Goal: Transaction & Acquisition: Purchase product/service

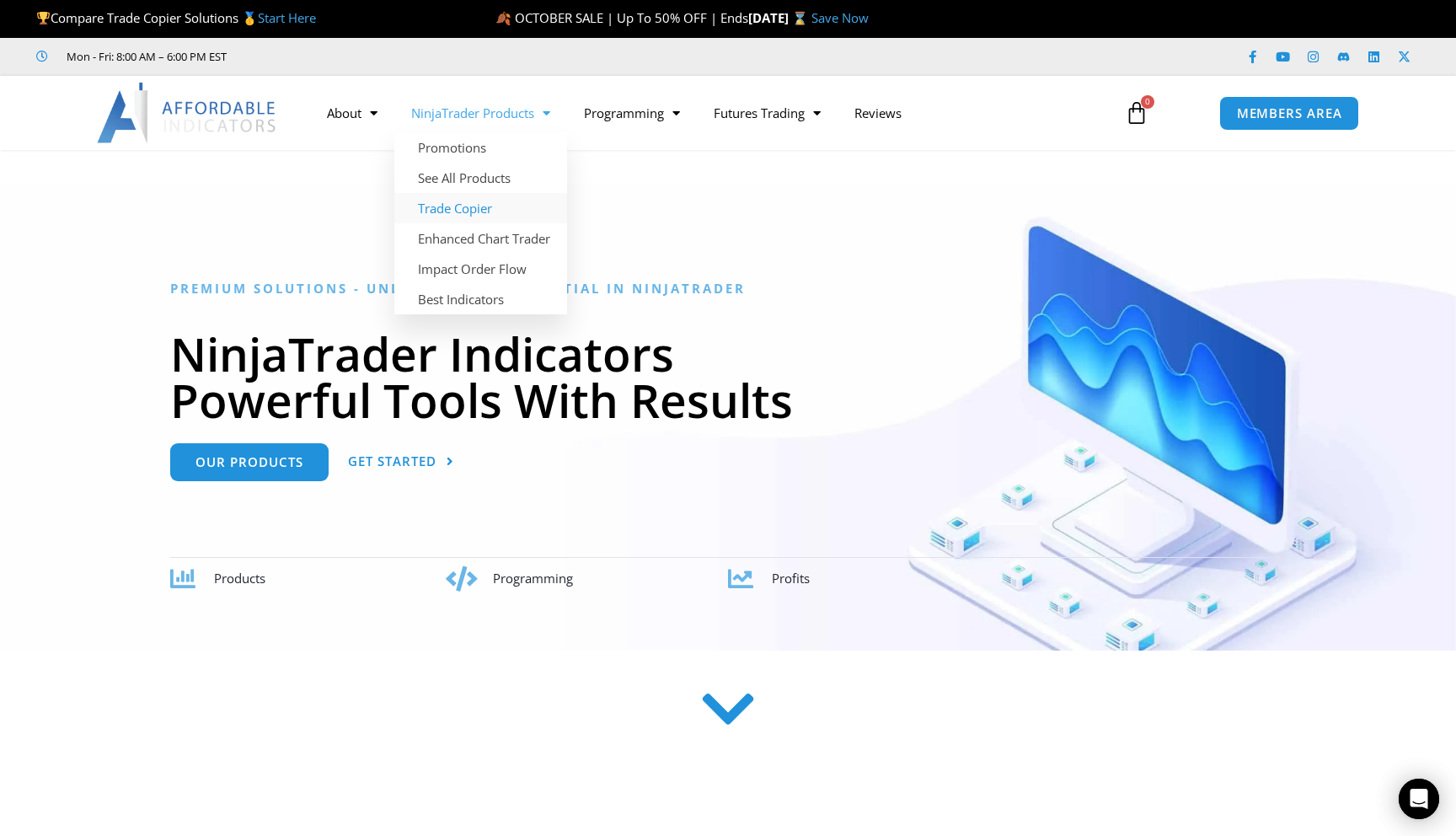
click at [463, 208] on link "Trade Copier" at bounding box center [480, 207] width 173 height 30
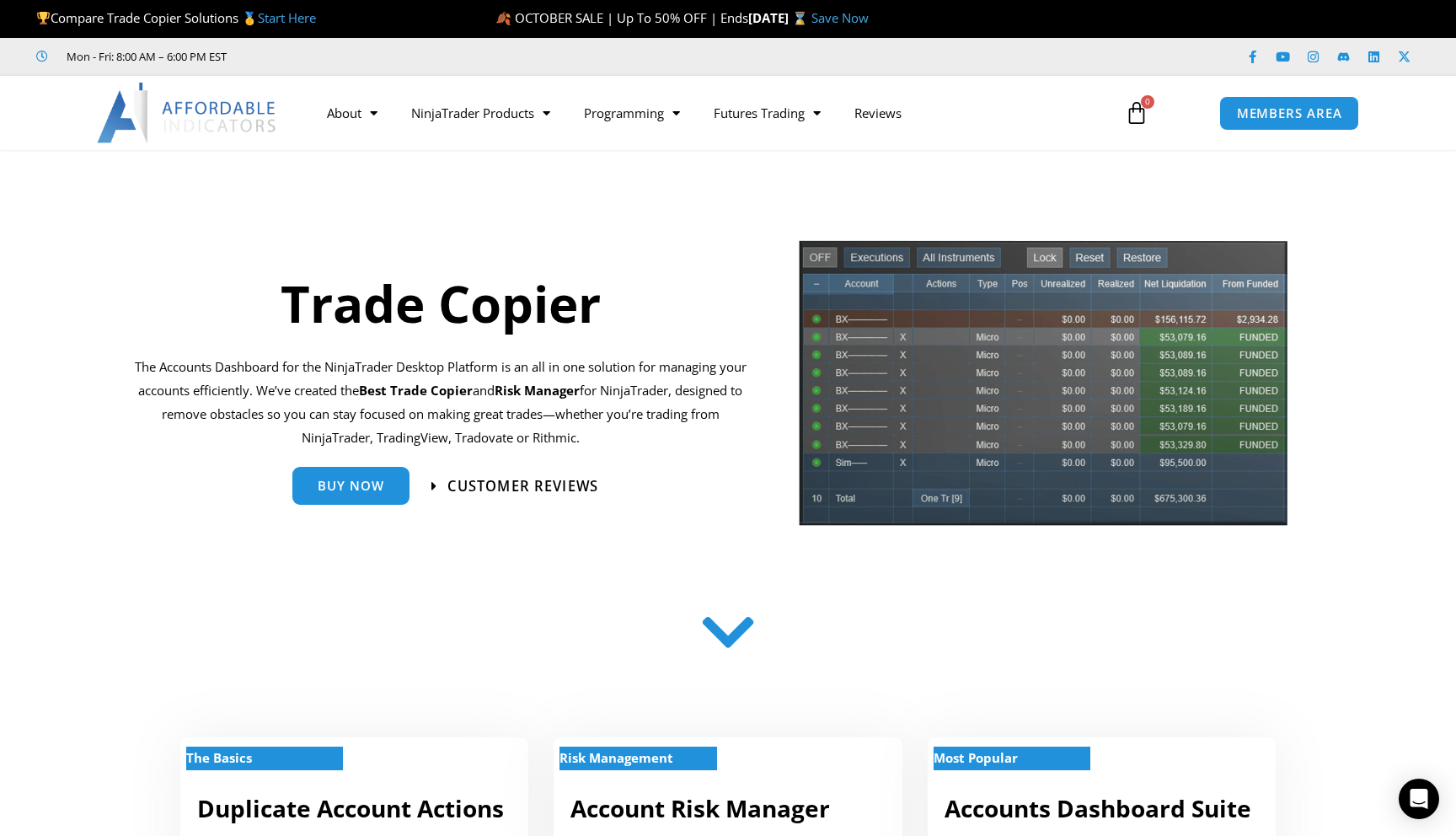
click at [487, 479] on span "Customer Reviews" at bounding box center [522, 486] width 151 height 15
click at [334, 478] on span "Buy Now" at bounding box center [351, 479] width 67 height 13
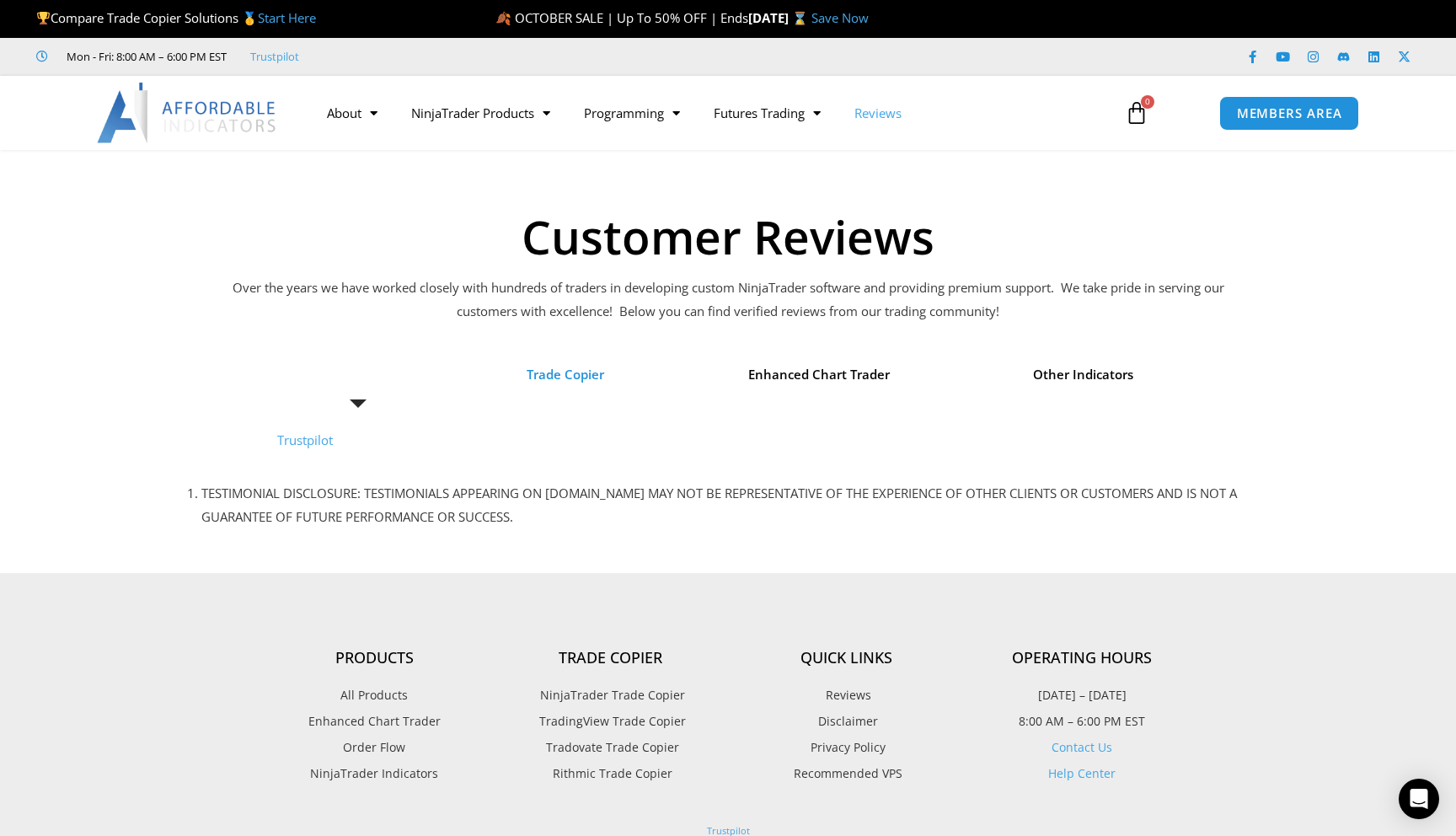
click at [562, 380] on span "Trade Copier" at bounding box center [565, 375] width 77 height 24
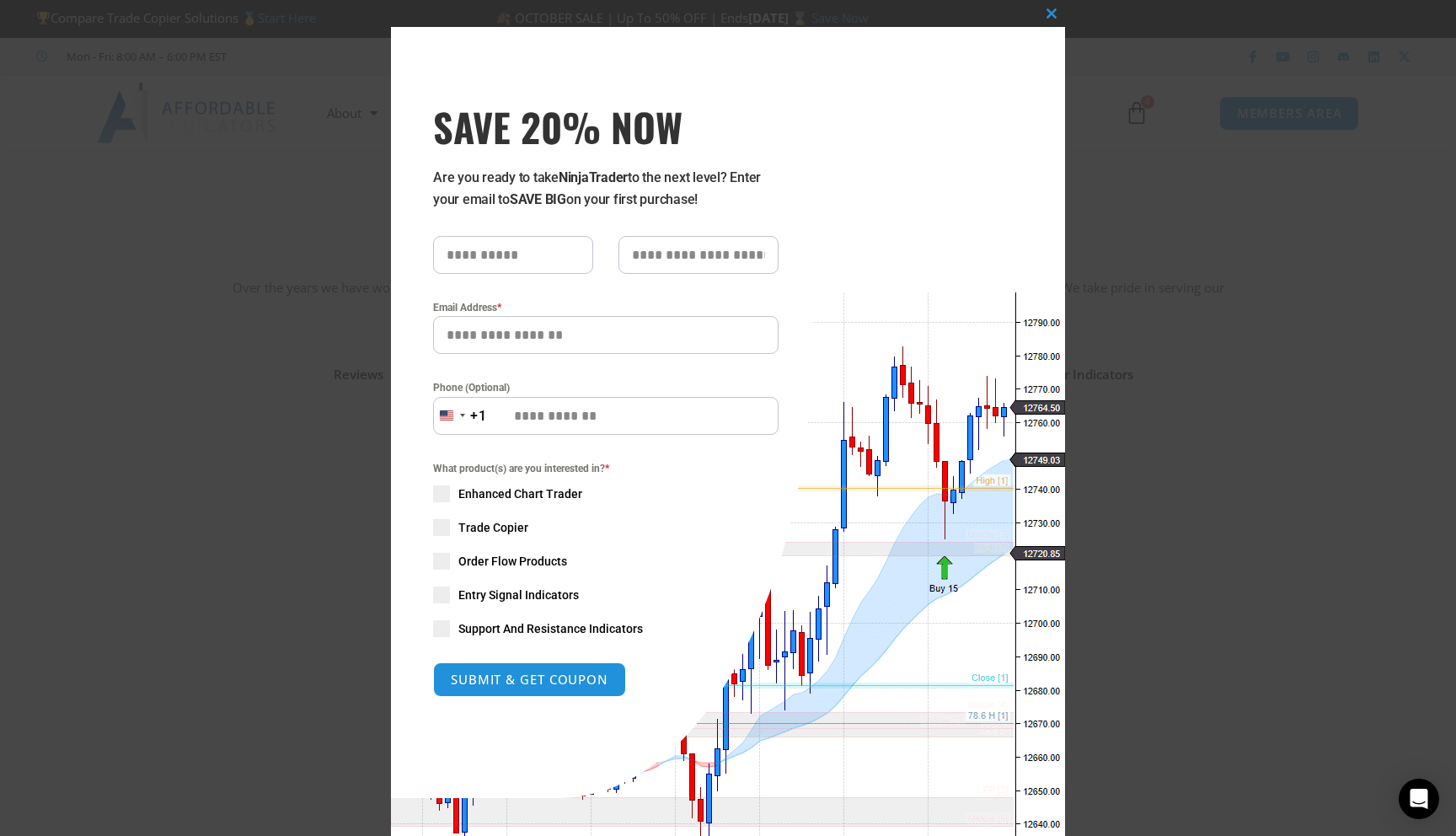
click at [445, 528] on span "SAVE 20% NOW popup" at bounding box center [442, 528] width 17 height 17
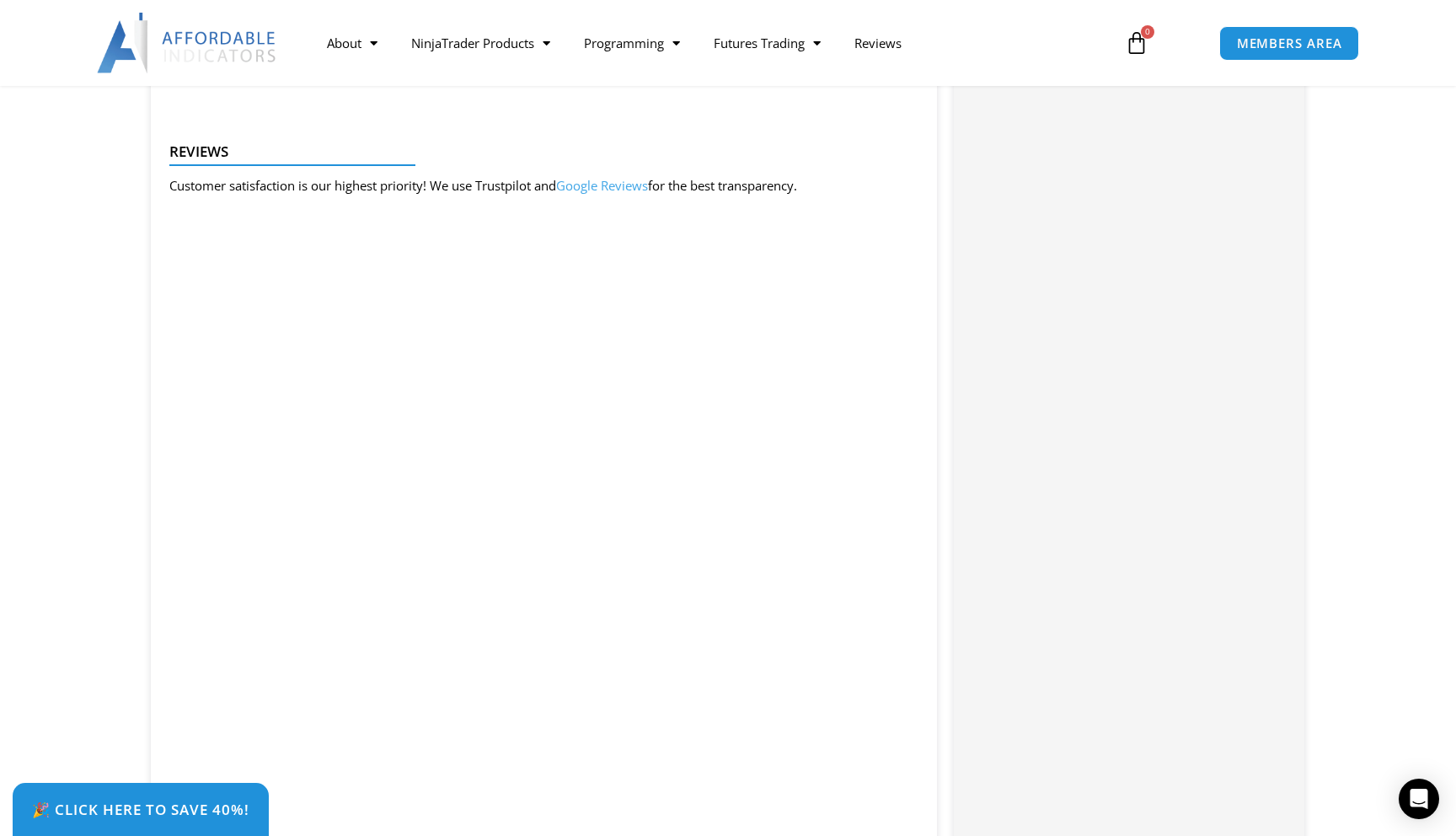
scroll to position [2592, 0]
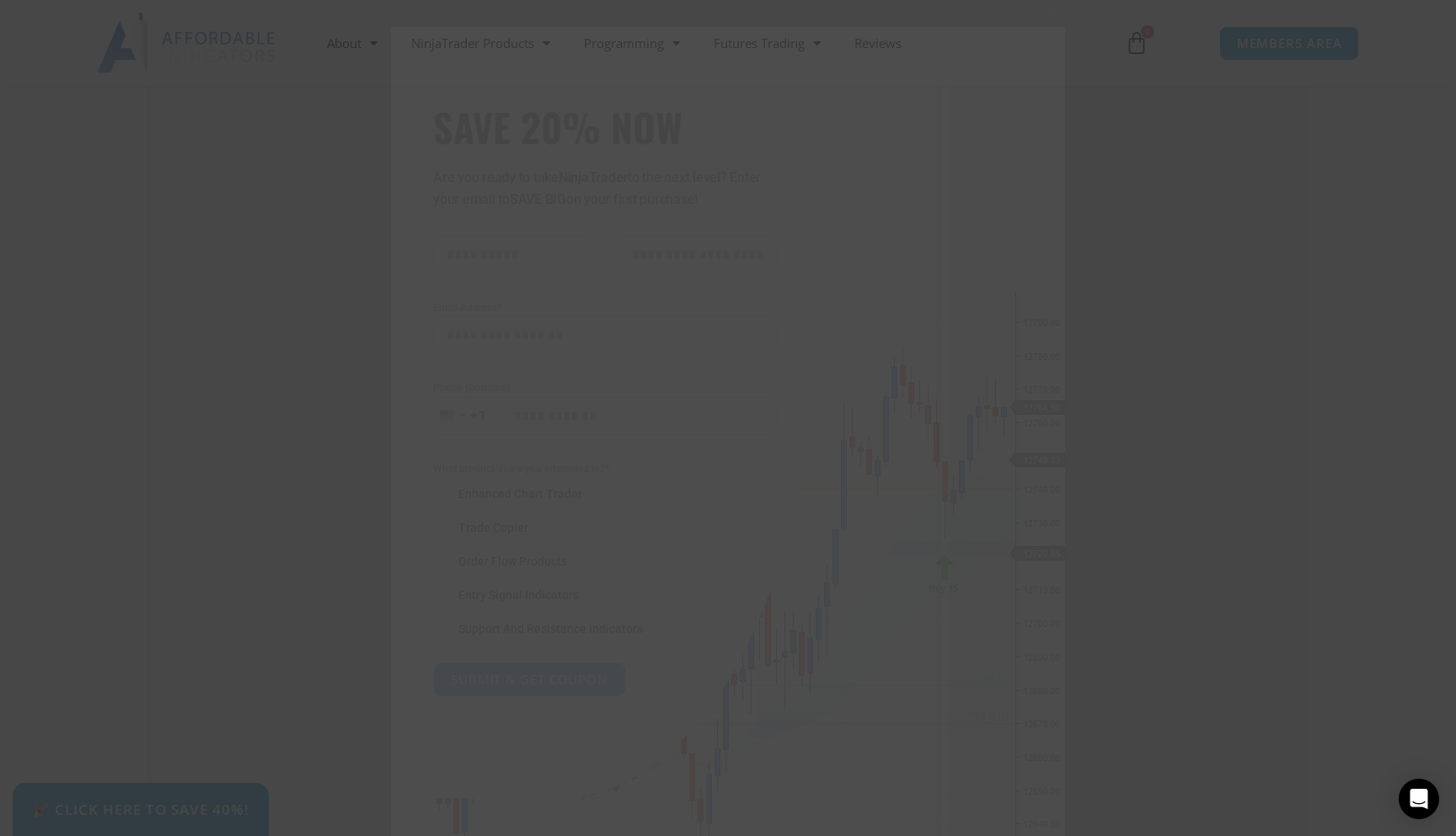
click at [47, 372] on div "Close this module SAVE 20% NOW Are you ready to take NinjaTrader to the next le…" at bounding box center [728, 418] width 1456 height 836
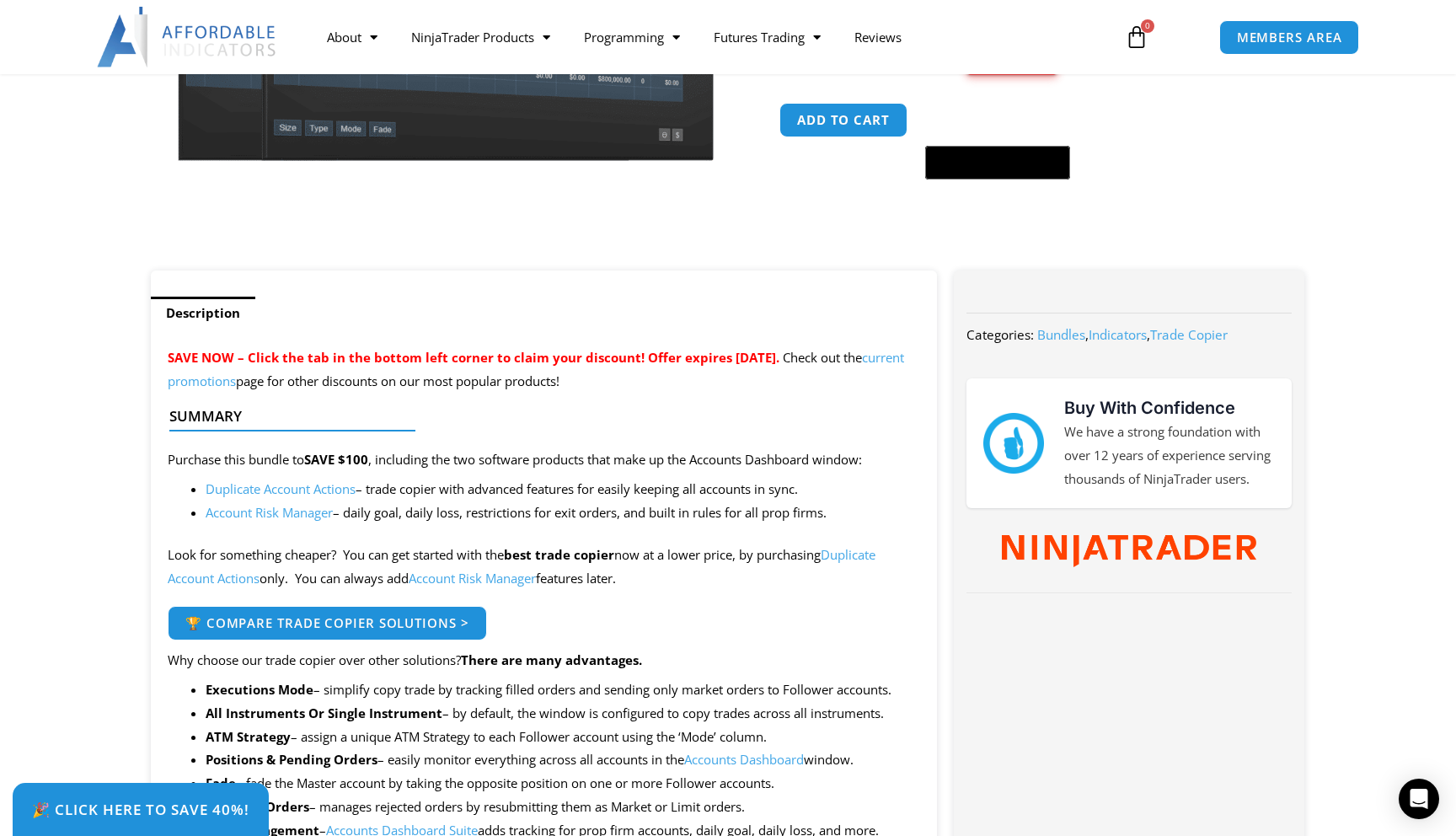
scroll to position [0, 0]
